Goal: Task Accomplishment & Management: Use online tool/utility

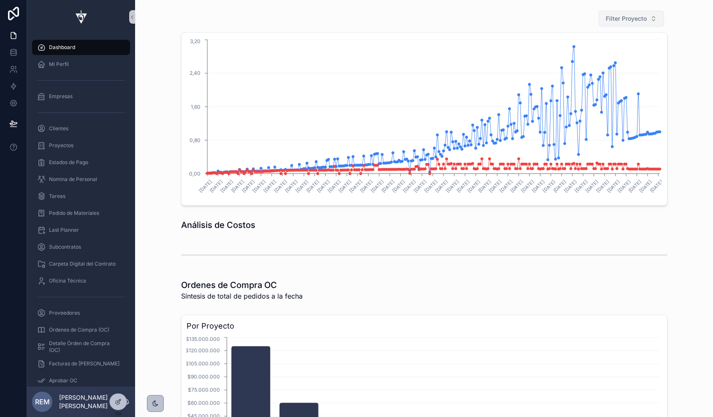
click at [641, 17] on span "Filter Proyecto" at bounding box center [626, 18] width 41 height 8
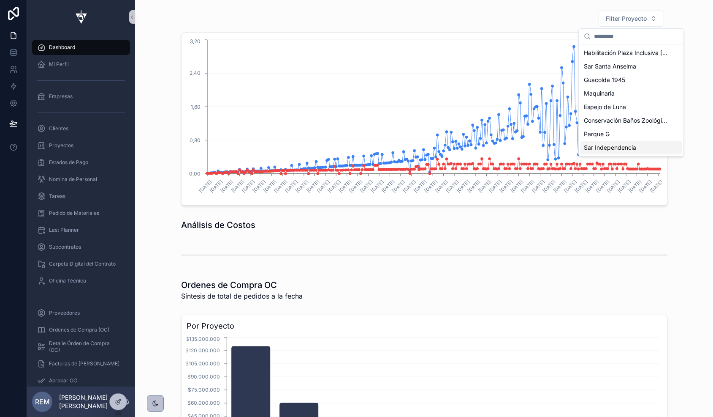
click at [626, 147] on span "Sar Independencia" at bounding box center [610, 147] width 52 height 8
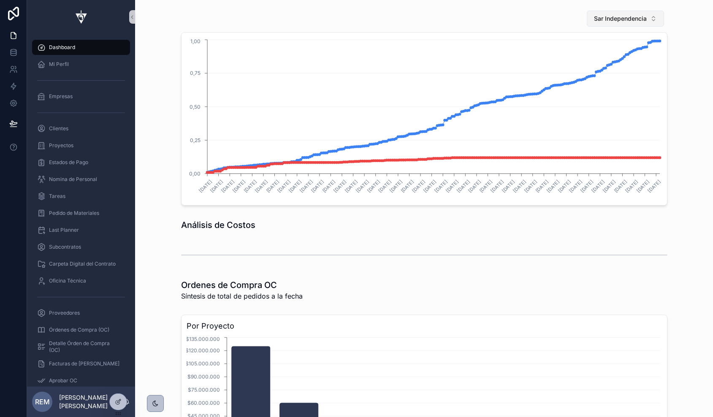
click at [614, 23] on button "Sar Independencia" at bounding box center [625, 19] width 77 height 16
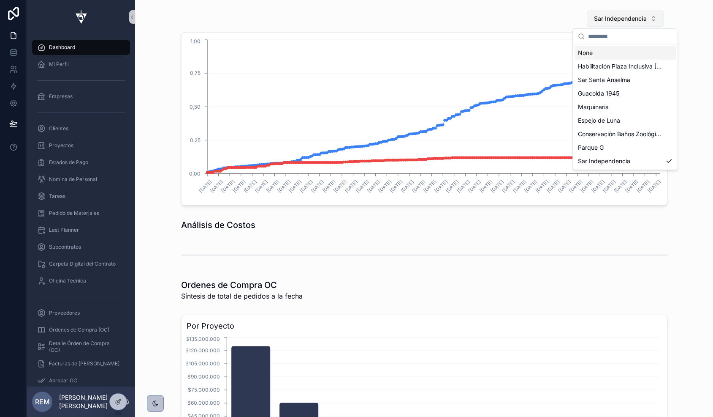
click at [614, 23] on button "Sar Independencia" at bounding box center [625, 19] width 77 height 16
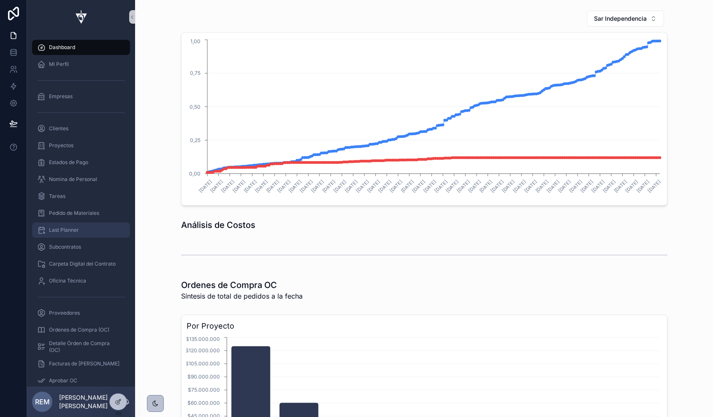
click at [61, 230] on span "Last Planner" at bounding box center [64, 229] width 30 height 7
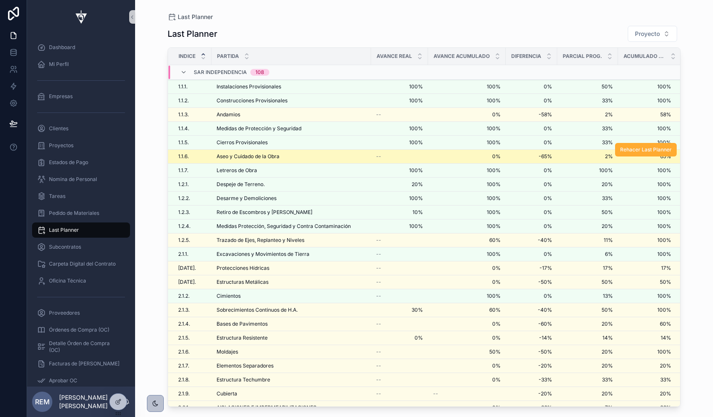
click at [240, 156] on span "Aseo y Cuidado de la Obra" at bounding box center [248, 156] width 63 height 7
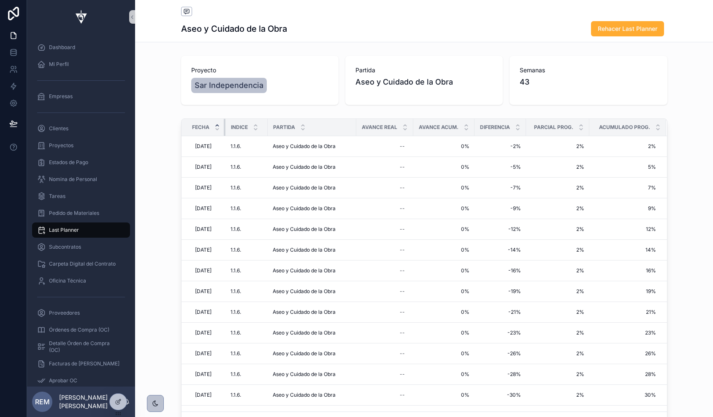
click at [227, 125] on tr "Fecha Indice Partida Avance Real Avance Acum. Diferencia Parcial Prog. Acumulad…" at bounding box center [425, 127] width 486 height 17
drag, startPoint x: 224, startPoint y: 125, endPoint x: 232, endPoint y: 125, distance: 8.1
click at [232, 125] on tr "Fecha Indice Partida Avance Real Avance Acum. Diferencia Parcial Prog. Acumulad…" at bounding box center [425, 127] width 486 height 17
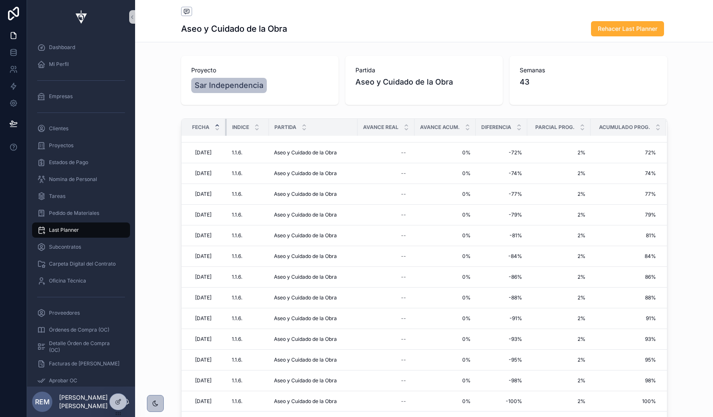
scroll to position [615, 0]
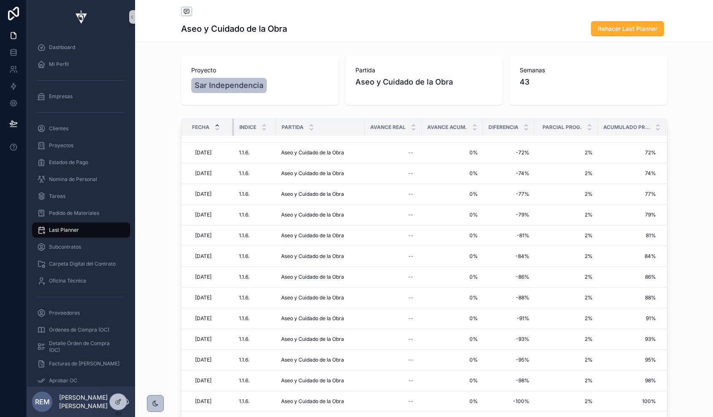
drag, startPoint x: 229, startPoint y: 125, endPoint x: 240, endPoint y: 128, distance: 11.4
click at [240, 128] on tr "Fecha Indice Partida Avance Real Avance Acum. Diferencia Parcial Prog. Acumulad…" at bounding box center [425, 127] width 486 height 17
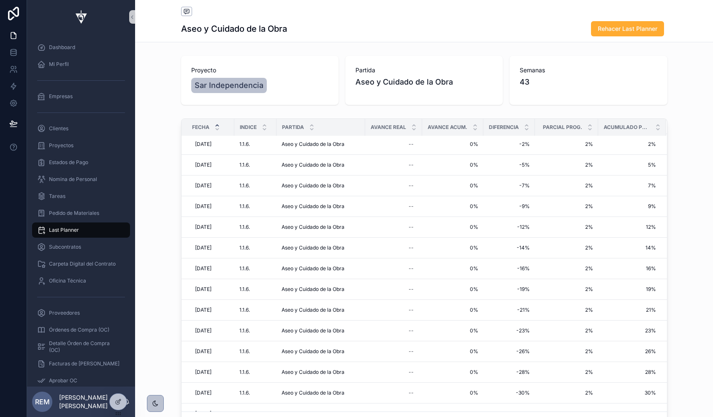
scroll to position [0, 0]
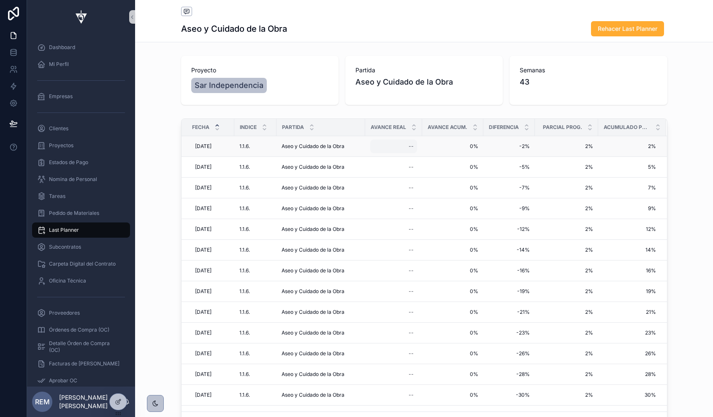
click at [412, 145] on div "--" at bounding box center [411, 146] width 5 height 7
type input "**"
click button "scrollable content" at bounding box center [513, 158] width 10 height 10
click at [410, 165] on div "--" at bounding box center [411, 166] width 5 height 7
type input "**"
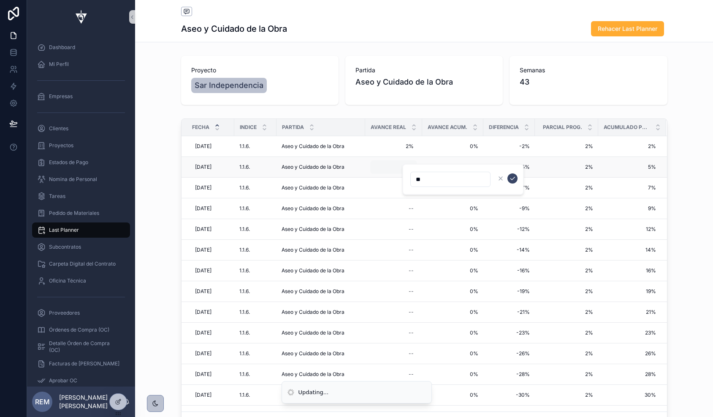
click button "scrollable content" at bounding box center [513, 178] width 10 height 10
click at [408, 186] on div "--" at bounding box center [393, 188] width 47 height 14
type input "**"
click button "scrollable content" at bounding box center [513, 199] width 10 height 10
click at [58, 227] on span "Last Planner" at bounding box center [64, 229] width 30 height 7
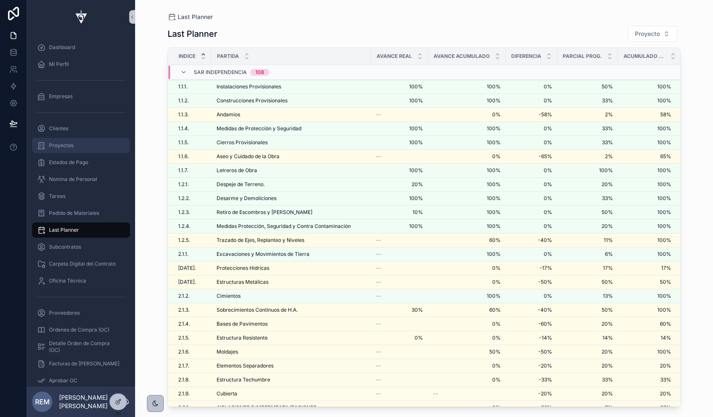
click at [63, 149] on div "Proyectos" at bounding box center [81, 146] width 88 height 14
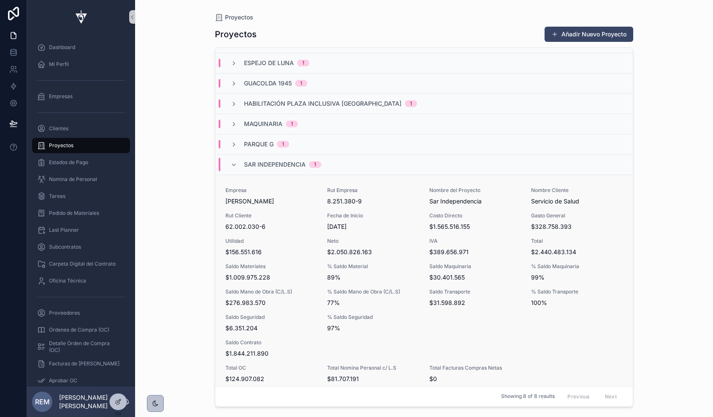
scroll to position [44, 0]
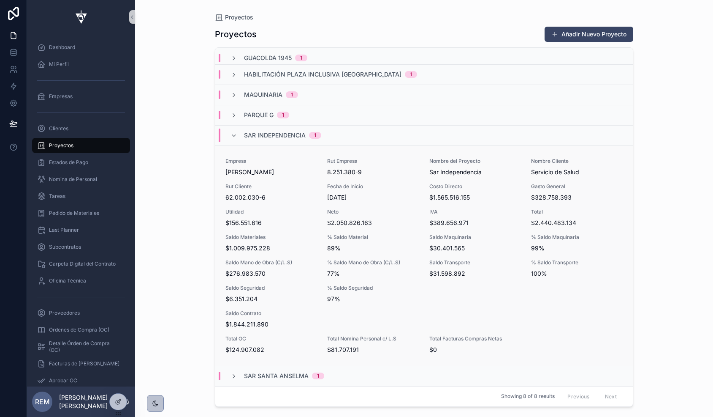
click at [232, 234] on span "Saldo Materiales" at bounding box center [272, 237] width 92 height 7
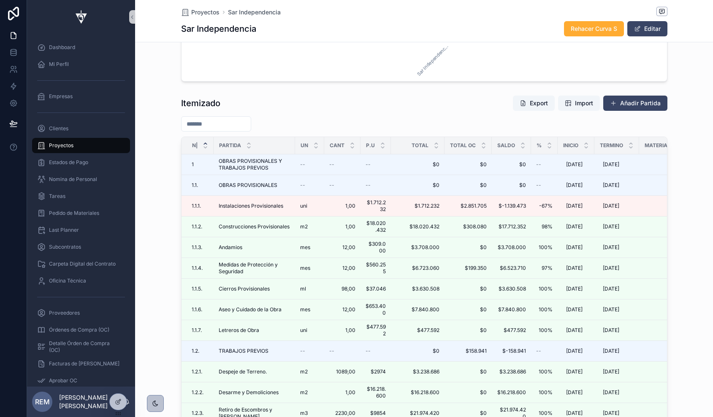
scroll to position [1060, 0]
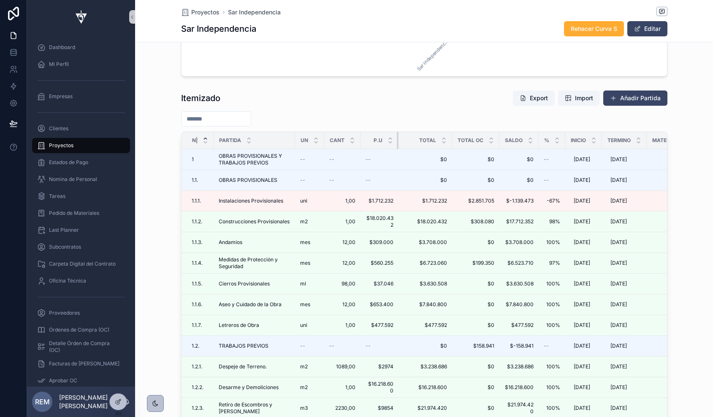
drag, startPoint x: 389, startPoint y: 139, endPoint x: 400, endPoint y: 139, distance: 10.1
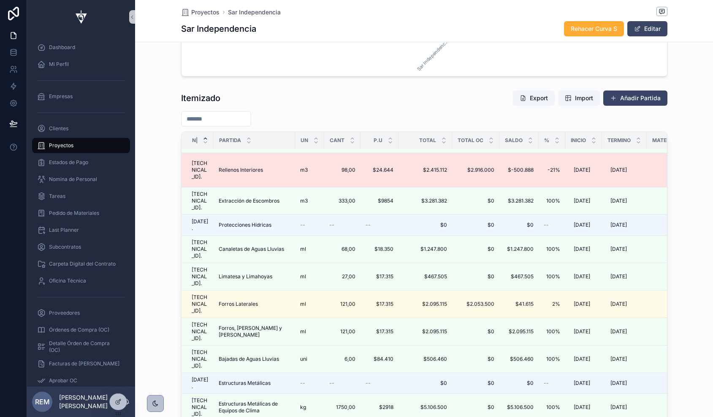
scroll to position [503, 0]
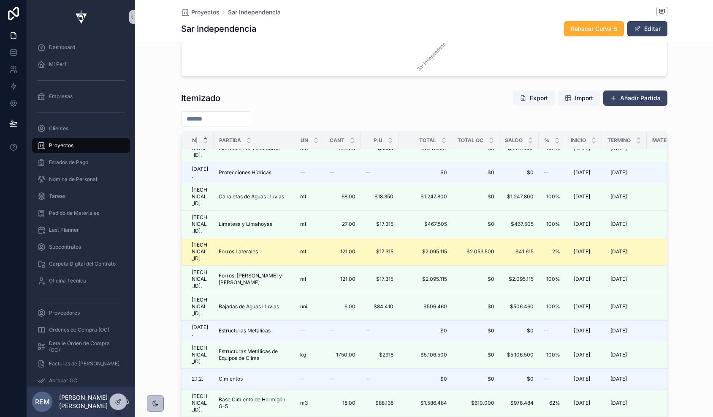
click at [227, 255] on span "Forros Laterales" at bounding box center [238, 251] width 39 height 7
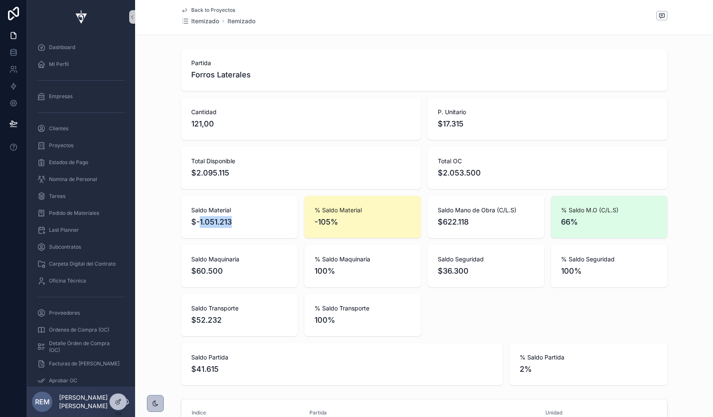
drag, startPoint x: 199, startPoint y: 220, endPoint x: 264, endPoint y: 233, distance: 65.6
click at [264, 233] on div "Saldo Material $-1.051.213" at bounding box center [239, 217] width 117 height 42
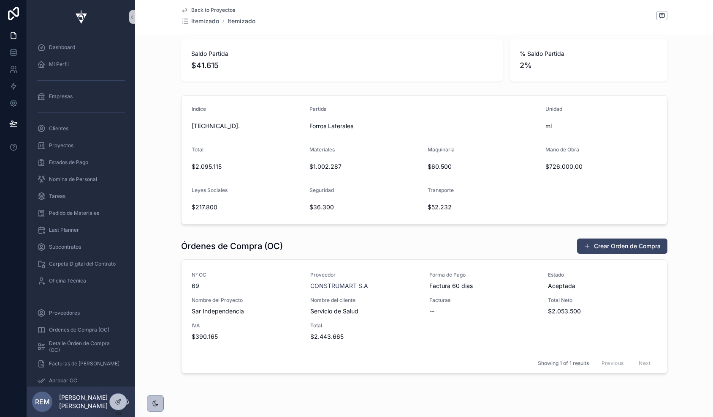
scroll to position [317, 0]
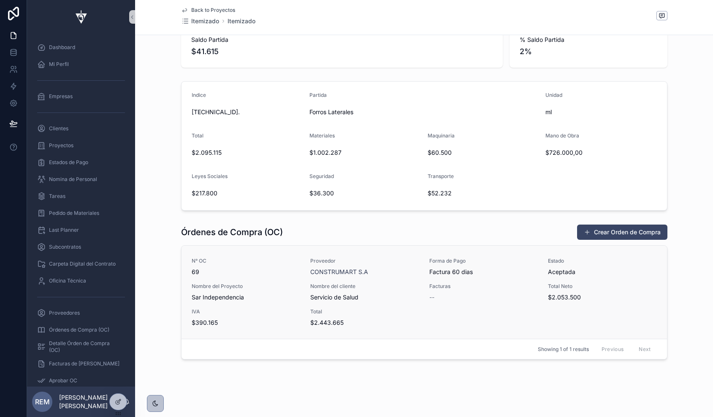
click at [277, 278] on div "N° OC 69 Proveedor CONSTRUMART S.A Forma de Pago Factura 60 [PERSON_NAME] Estad…" at bounding box center [425, 291] width 466 height 69
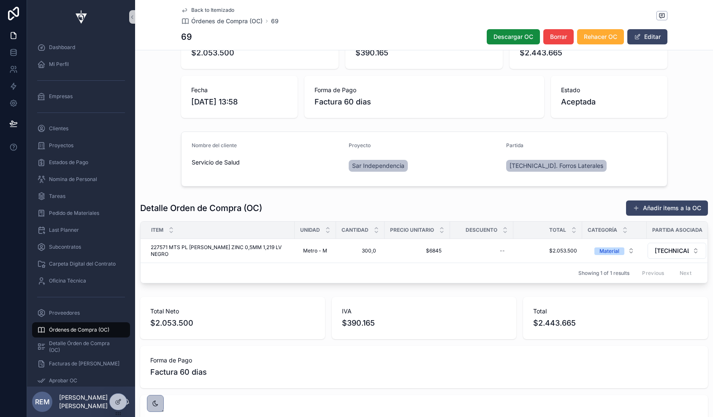
scroll to position [84, 0]
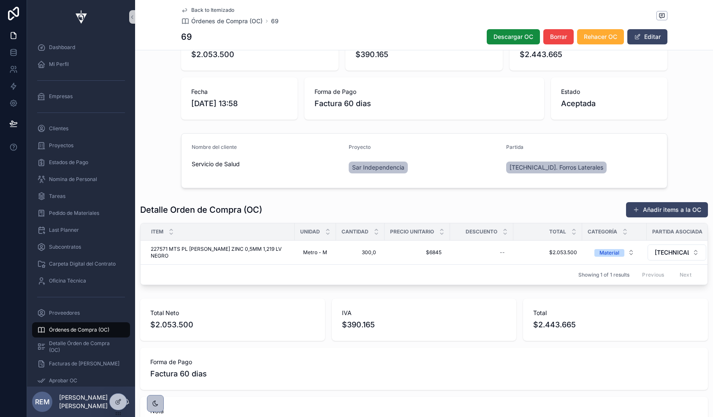
click at [199, 11] on span "Back to Itemizado" at bounding box center [212, 10] width 43 height 7
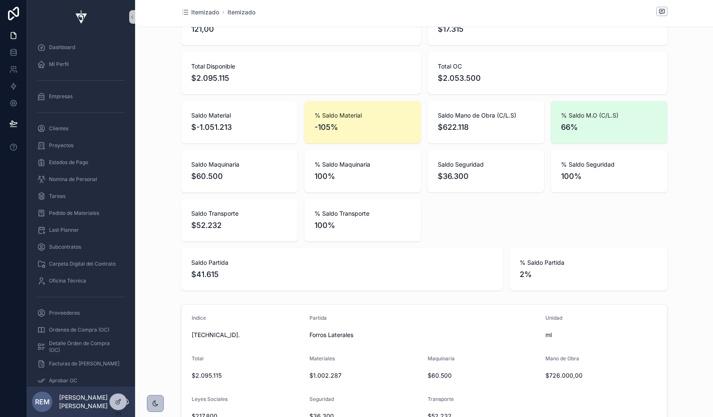
scroll to position [6, 0]
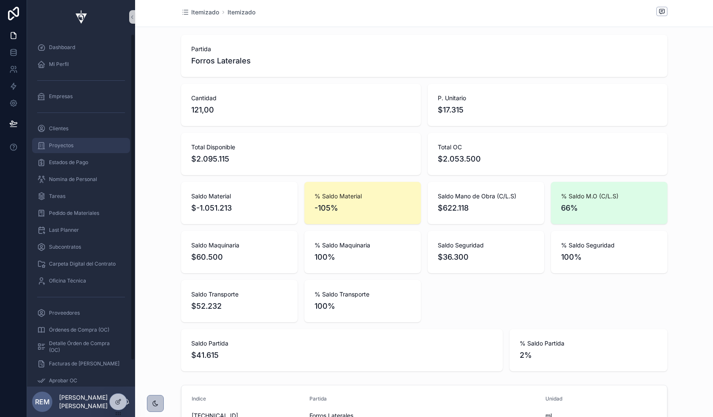
click at [60, 143] on span "Proyectos" at bounding box center [61, 145] width 25 height 7
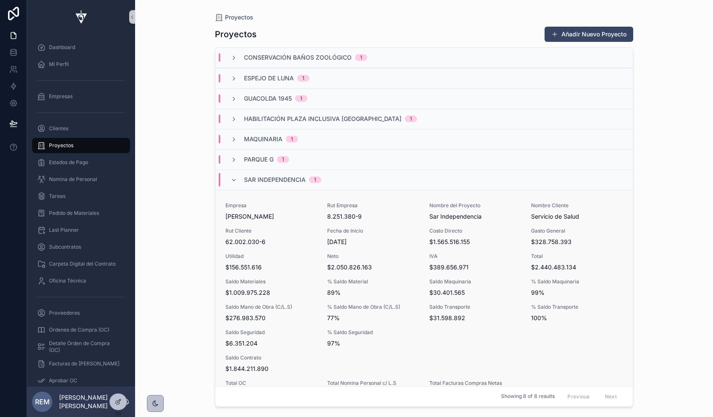
click at [256, 234] on div "Rut Cliente 62.002.030-6" at bounding box center [272, 236] width 92 height 19
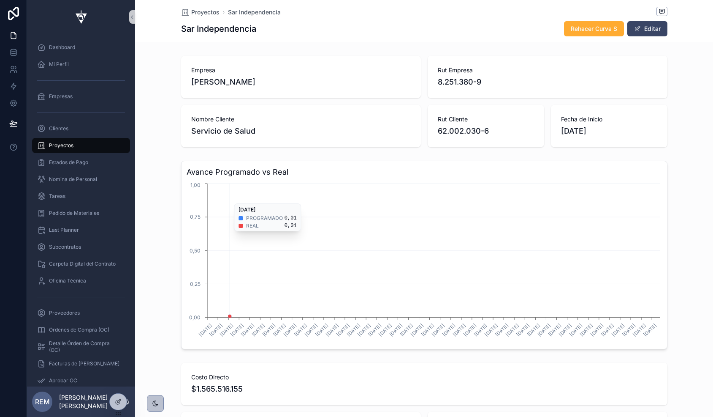
scroll to position [0, 486]
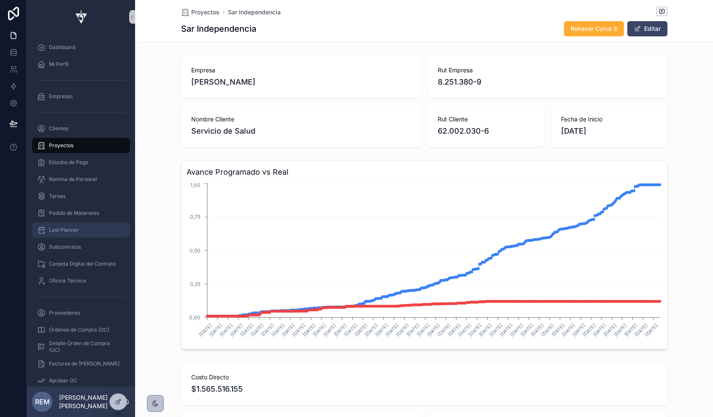
click at [52, 229] on span "Last Planner" at bounding box center [64, 229] width 30 height 7
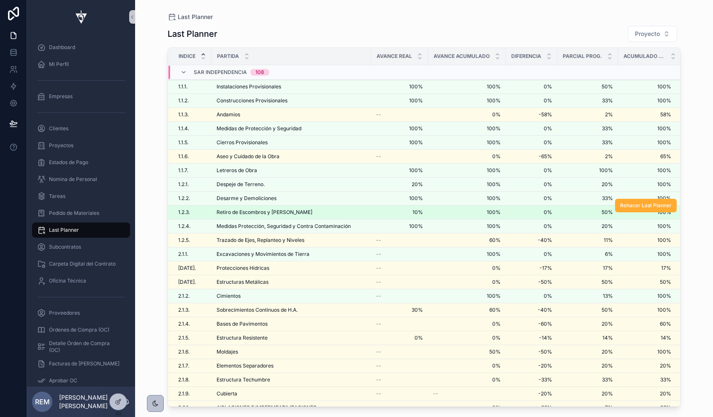
click at [254, 212] on span "Retiro de Escombros y [PERSON_NAME]" at bounding box center [265, 212] width 96 height 7
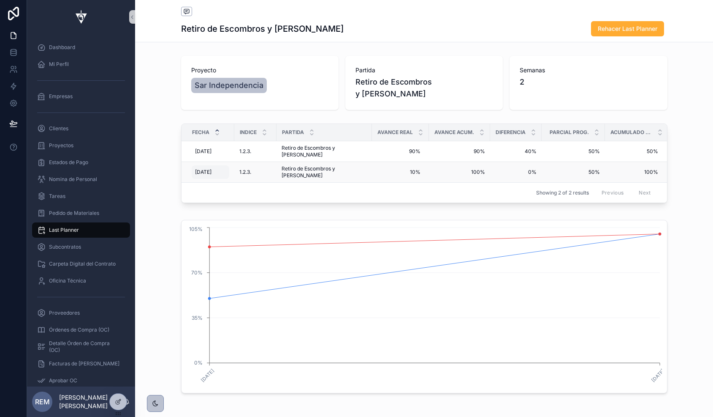
click at [202, 169] on span "[DATE]" at bounding box center [203, 172] width 16 height 7
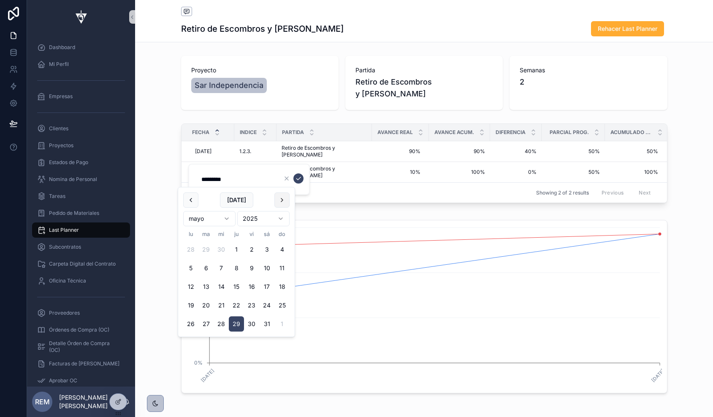
click at [280, 202] on button "scrollable content" at bounding box center [282, 199] width 15 height 15
click at [152, 143] on div "Fecha Indice Partida Avance Real Avance Acum. Diferencia Parcial Prog. Acumulad…" at bounding box center [424, 165] width 578 height 90
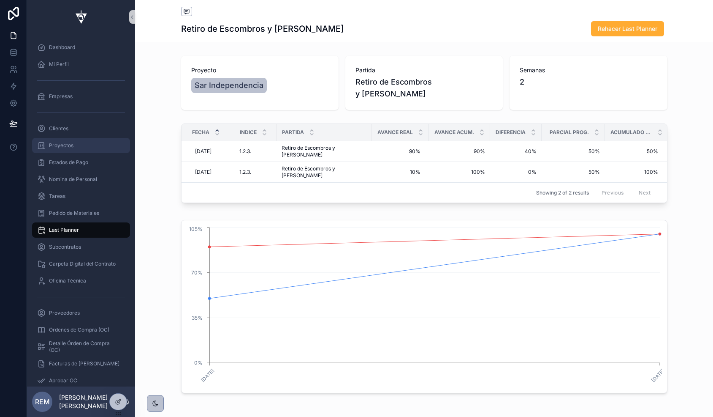
click at [54, 146] on span "Proyectos" at bounding box center [61, 145] width 25 height 7
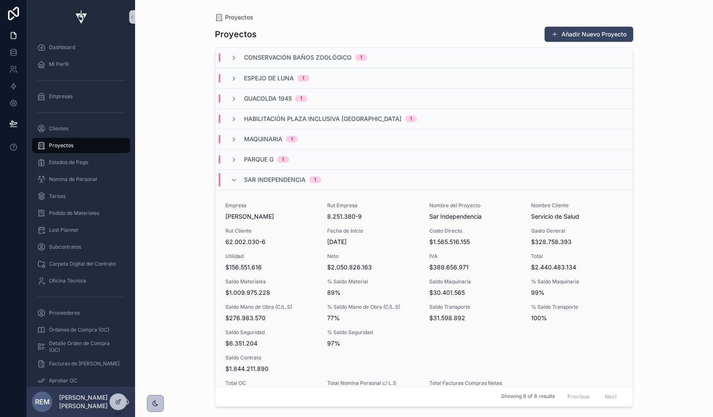
click at [270, 265] on span "$156.551.616" at bounding box center [272, 267] width 92 height 8
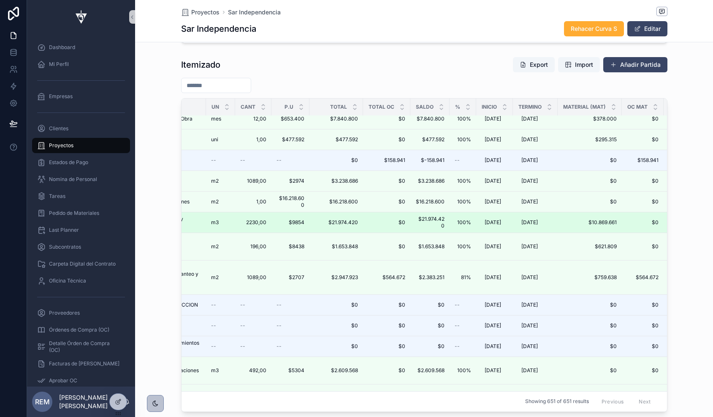
scroll to position [149, 90]
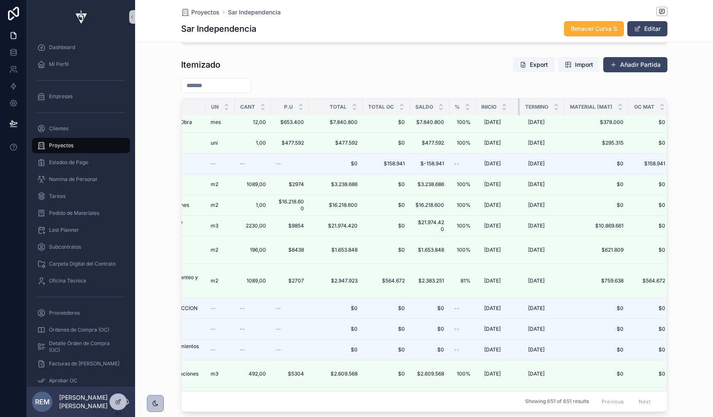
drag, startPoint x: 515, startPoint y: 104, endPoint x: 525, endPoint y: 104, distance: 9.7
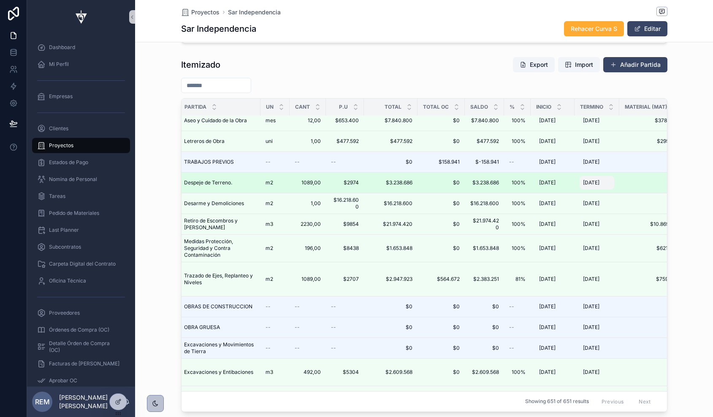
scroll to position [154, 35]
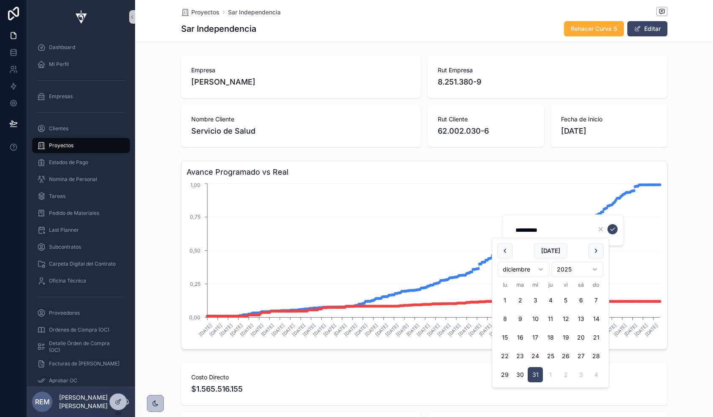
scroll to position [0, 486]
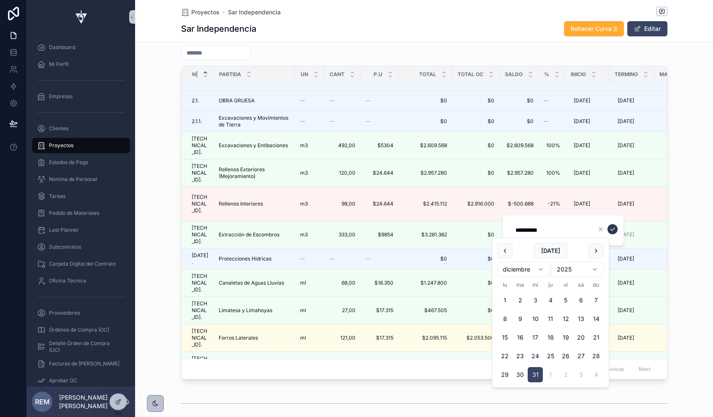
click at [613, 228] on icon "scrollable content" at bounding box center [613, 229] width 7 height 7
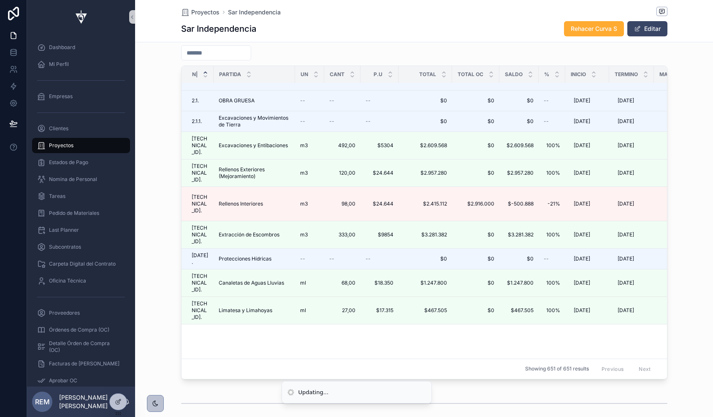
scroll to position [0, 0]
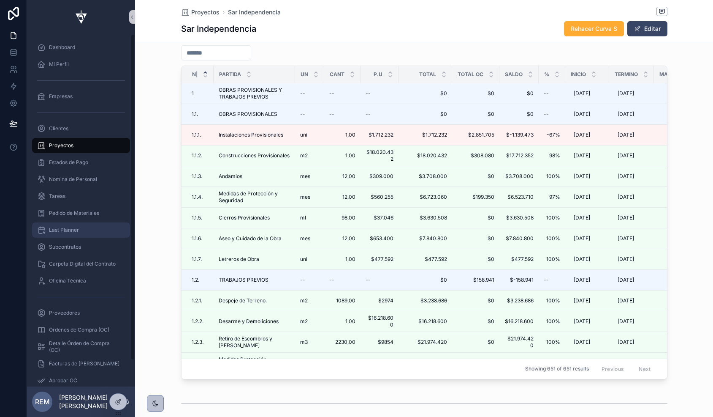
click at [62, 225] on div "Last Planner" at bounding box center [81, 230] width 88 height 14
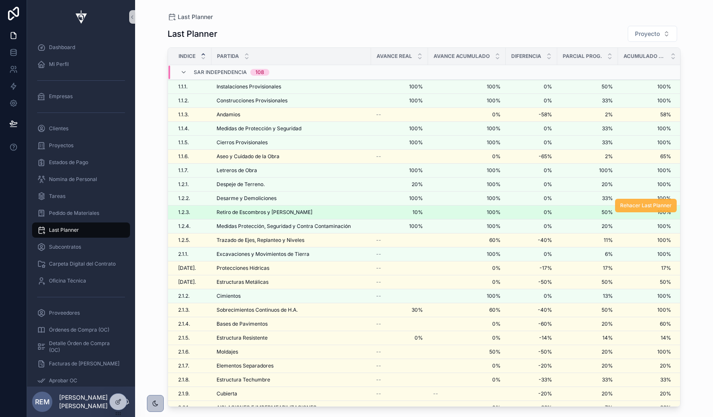
click at [626, 209] on button "Rehacer Last Planner" at bounding box center [646, 206] width 62 height 14
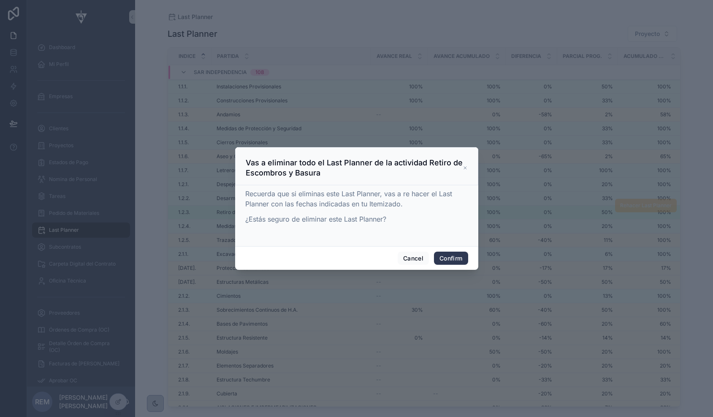
click at [453, 253] on button "Confirm" at bounding box center [451, 258] width 34 height 14
